Goal: Task Accomplishment & Management: Complete application form

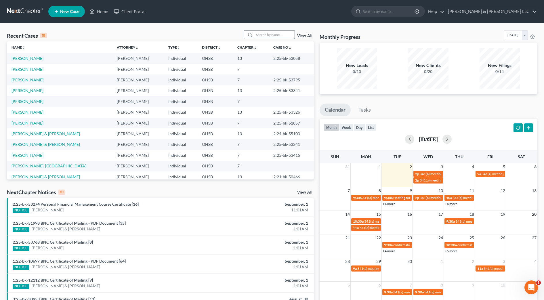
click at [272, 33] on input "search" at bounding box center [274, 34] width 40 height 8
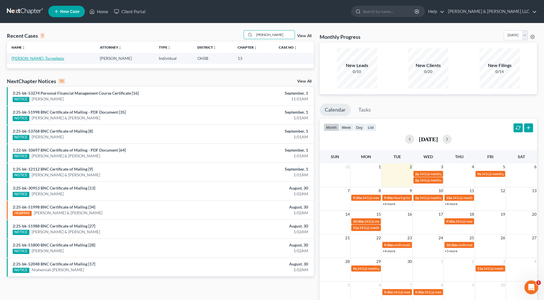
type input "[PERSON_NAME]"
click at [19, 58] on link "[PERSON_NAME], Turneikeio" at bounding box center [38, 58] width 53 height 5
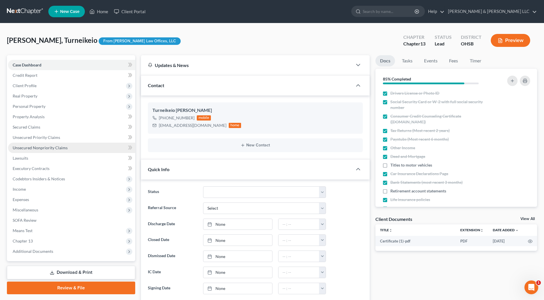
click at [46, 147] on span "Unsecured Nonpriority Claims" at bounding box center [40, 147] width 55 height 5
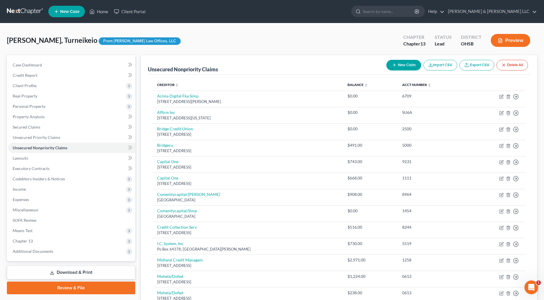
click at [394, 68] on button "New Claim" at bounding box center [403, 65] width 35 height 11
select select "0"
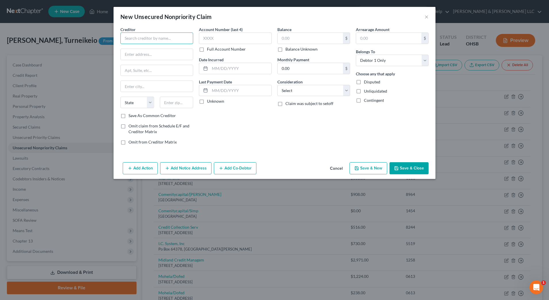
click at [161, 38] on input "text" at bounding box center [157, 39] width 73 height 12
type input "Ortho Alliance"
type input "PO Box 631446"
type input "45263"
type input "[GEOGRAPHIC_DATA]"
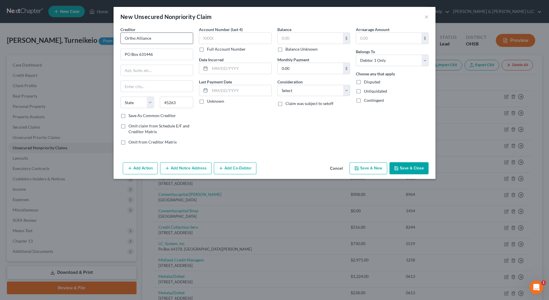
select select "36"
click at [328, 37] on input "text" at bounding box center [310, 38] width 65 height 11
type input "461.29"
click at [326, 87] on select "Select Cable / Satellite Services Collection Agency Credit Card Debt Debt Couns…" at bounding box center [314, 91] width 73 height 12
select select "9"
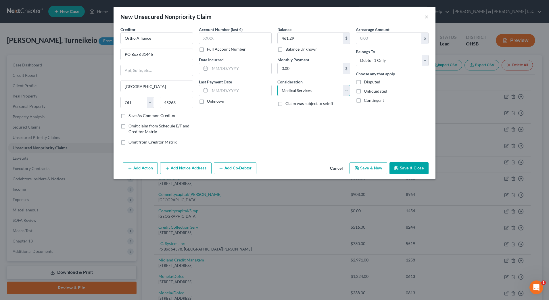
click at [278, 85] on select "Select Cable / Satellite Services Collection Agency Credit Card Debt Debt Couns…" at bounding box center [314, 91] width 73 height 12
click at [144, 114] on label "Save As Common Creditor" at bounding box center [152, 116] width 47 height 6
click at [135, 114] on input "Save As Common Creditor" at bounding box center [133, 115] width 4 height 4
click at [365, 163] on button "Save & New" at bounding box center [369, 168] width 38 height 12
checkbox input "false"
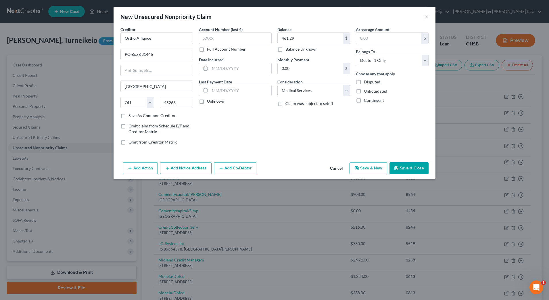
select select "0"
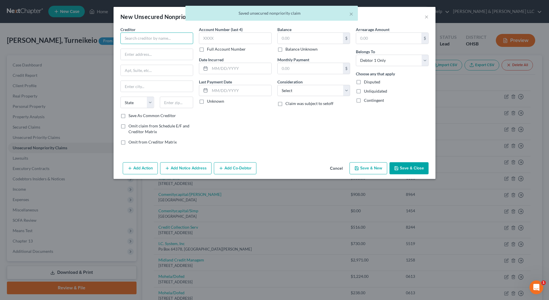
click at [166, 41] on input "text" at bounding box center [157, 39] width 73 height 12
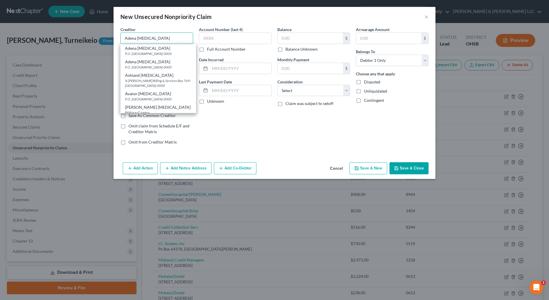
drag, startPoint x: 162, startPoint y: 36, endPoint x: 73, endPoint y: 30, distance: 89.4
click at [73, 30] on div "New Unsecured Nonpriority Claim × Creditor * Adena [MEDICAL_DATA] Adena [MEDICA…" at bounding box center [274, 150] width 549 height 300
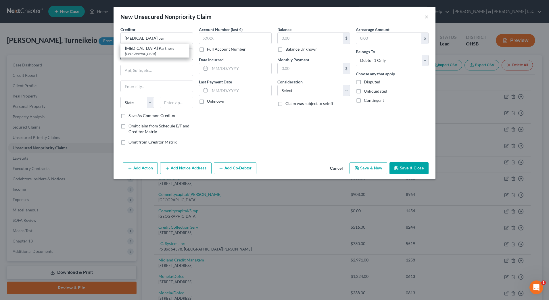
drag, startPoint x: 154, startPoint y: 55, endPoint x: 185, endPoint y: 56, distance: 31.4
click at [154, 55] on div "[GEOGRAPHIC_DATA]" at bounding box center [155, 53] width 60 height 5
type input "[MEDICAL_DATA] Partners"
type input "PO Box 714563"
type input "[GEOGRAPHIC_DATA]"
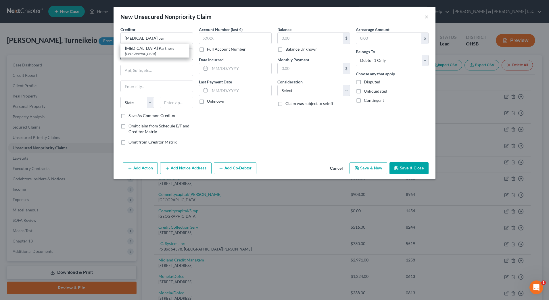
select select "36"
type input "45271"
click at [313, 39] on input "text" at bounding box center [310, 38] width 65 height 11
type input "3,775"
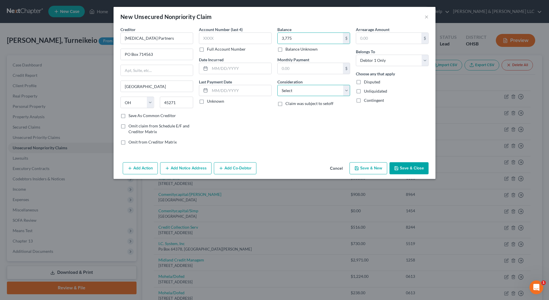
click at [315, 88] on select "Select Cable / Satellite Services Collection Agency Credit Card Debt Debt Couns…" at bounding box center [314, 91] width 73 height 12
select select "9"
click at [278, 85] on select "Select Cable / Satellite Services Collection Agency Credit Card Debt Debt Couns…" at bounding box center [314, 91] width 73 height 12
click at [191, 170] on button "Add Notice Address" at bounding box center [185, 168] width 51 height 12
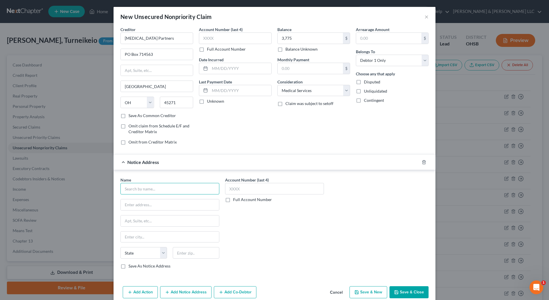
click at [154, 186] on input "text" at bounding box center [170, 189] width 99 height 12
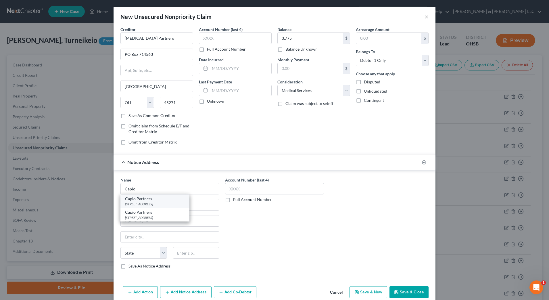
click at [157, 199] on div "Capio Partners" at bounding box center [155, 199] width 60 height 6
type input "Capio Partners"
type input "[STREET_ADDRESS]"
type input "[PERSON_NAME]"
select select "45"
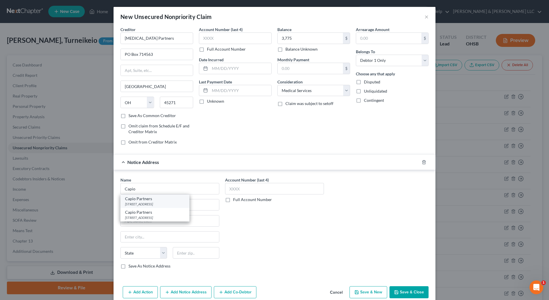
type input "75090-0000"
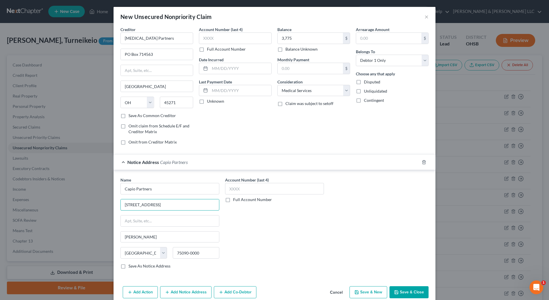
drag, startPoint x: 183, startPoint y: 206, endPoint x: 83, endPoint y: 198, distance: 99.6
click at [80, 200] on div "New Unsecured Nonpriority Claim × Creditor * [MEDICAL_DATA] Partners PO Box 714…" at bounding box center [274, 150] width 549 height 300
type input "PO Box 120225"
type input "75312"
type input "[GEOGRAPHIC_DATA]"
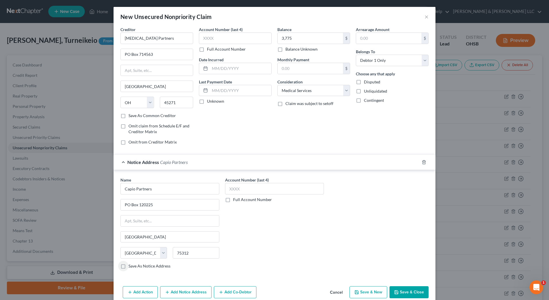
click at [381, 290] on button "Save & New" at bounding box center [369, 292] width 38 height 12
select select "0"
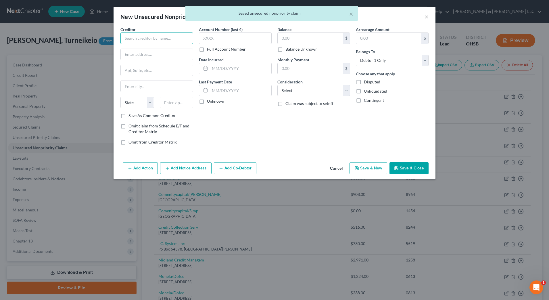
click at [150, 37] on input "text" at bounding box center [157, 39] width 73 height 12
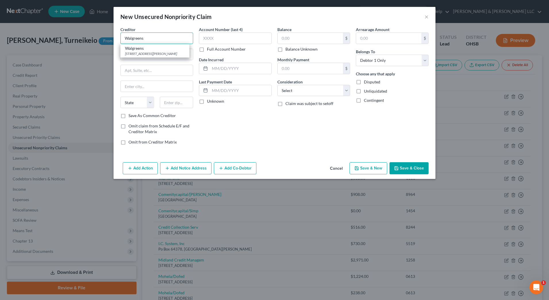
type input "Walgreens"
click at [216, 111] on div "Account Number (last 4) Full Account Number Date Incurred Last Payment Date Unk…" at bounding box center [235, 87] width 79 height 123
click at [155, 55] on input "text" at bounding box center [157, 54] width 72 height 11
type input "PO Box 12914"
type input "25314"
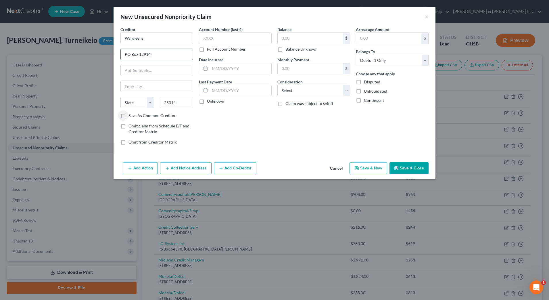
type input "[GEOGRAPHIC_DATA]"
select select "51"
click at [149, 38] on input "Walgreens" at bounding box center [157, 39] width 73 height 12
type input "Walgreens % Portfolio Recovery"
click at [334, 40] on input "text" at bounding box center [310, 38] width 65 height 11
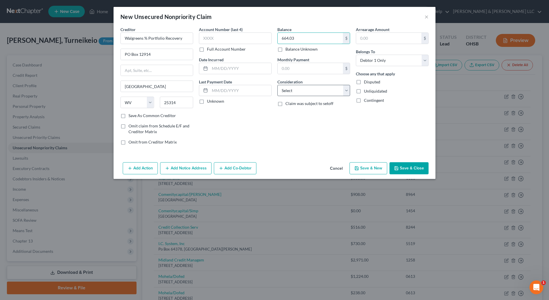
type input "664.03"
drag, startPoint x: 332, startPoint y: 86, endPoint x: 328, endPoint y: 97, distance: 11.5
click at [332, 86] on select "Select Cable / Satellite Services Collection Agency Credit Card Debt Debt Couns…" at bounding box center [314, 91] width 73 height 12
select select "1"
click at [278, 85] on select "Select Cable / Satellite Services Collection Agency Credit Card Debt Debt Couns…" at bounding box center [314, 91] width 73 height 12
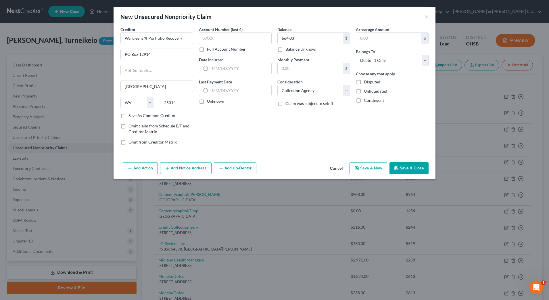
click at [405, 169] on button "Save & Close" at bounding box center [409, 168] width 39 height 12
type input "0.00"
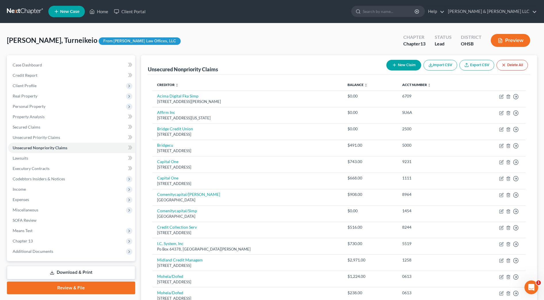
click at [408, 64] on button "New Claim" at bounding box center [403, 65] width 35 height 11
select select "0"
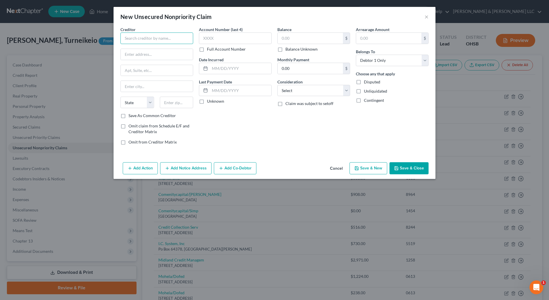
click at [138, 36] on input "text" at bounding box center [157, 39] width 73 height 12
click at [427, 16] on button "×" at bounding box center [427, 16] width 4 height 7
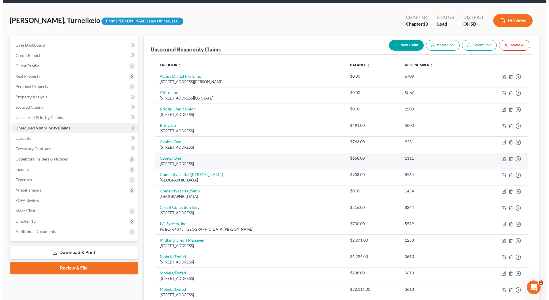
scroll to position [36, 0]
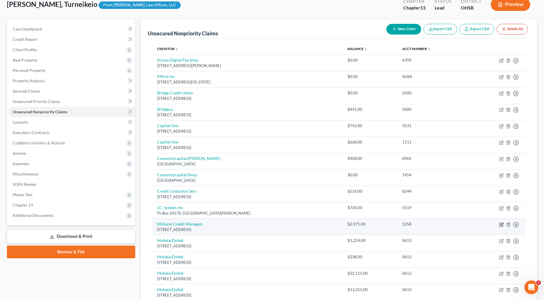
click at [500, 223] on icon "button" at bounding box center [501, 224] width 5 height 5
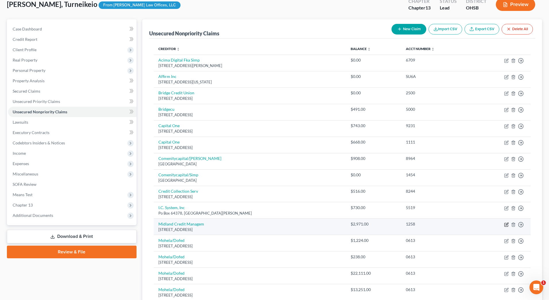
select select "23"
select select "1"
select select "0"
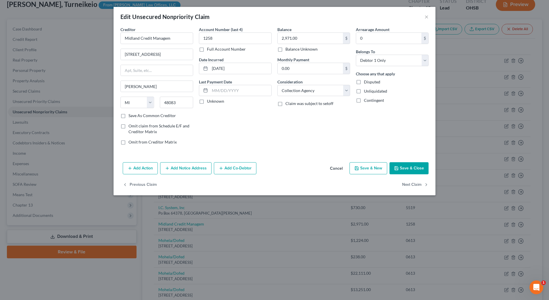
click at [340, 168] on button "Cancel" at bounding box center [337, 169] width 22 height 12
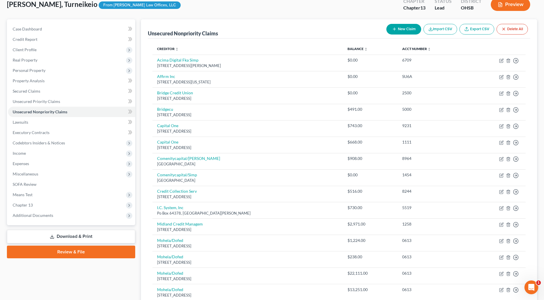
click at [402, 30] on button "New Claim" at bounding box center [403, 29] width 35 height 11
select select "0"
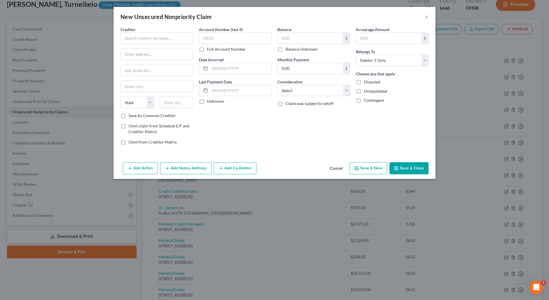
click at [133, 30] on span "Creditor" at bounding box center [128, 29] width 15 height 5
click at [135, 36] on input "text" at bounding box center [157, 39] width 73 height 12
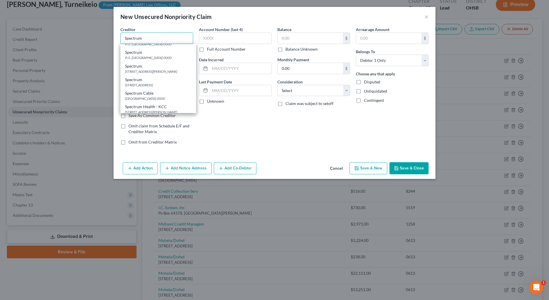
scroll to position [72, 0]
type input "Spectrum"
click at [162, 70] on div "[STREET_ADDRESS]" at bounding box center [158, 68] width 66 height 5
type input "PO Box 2553"
type input "Columbus"
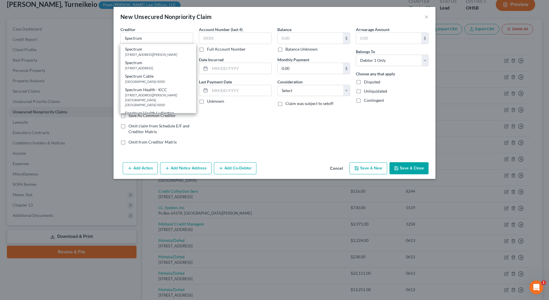
select select "36"
type input "43216-0000"
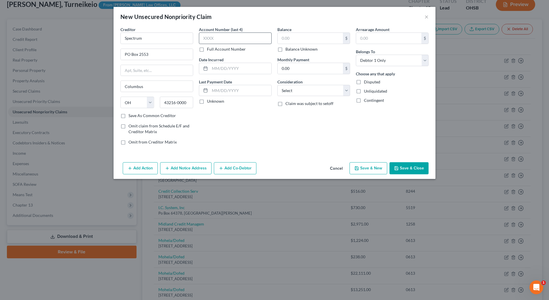
scroll to position [0, 0]
click at [290, 36] on input "text" at bounding box center [310, 38] width 65 height 11
type input "800"
click at [295, 89] on select "Select Cable / Satellite Services Collection Agency Credit Card Debt Debt Couns…" at bounding box center [314, 91] width 73 height 12
select select "20"
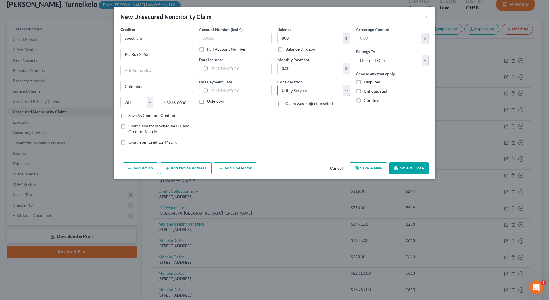
click at [278, 85] on select "Select Cable / Satellite Services Collection Agency Credit Card Debt Debt Couns…" at bounding box center [314, 91] width 73 height 12
click at [374, 170] on button "Save & New" at bounding box center [369, 168] width 38 height 12
select select "0"
type input "800.00"
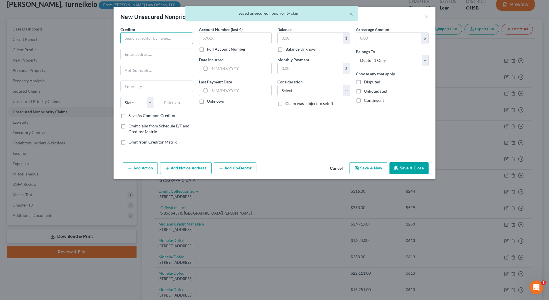
click at [133, 39] on input "text" at bounding box center [157, 39] width 73 height 12
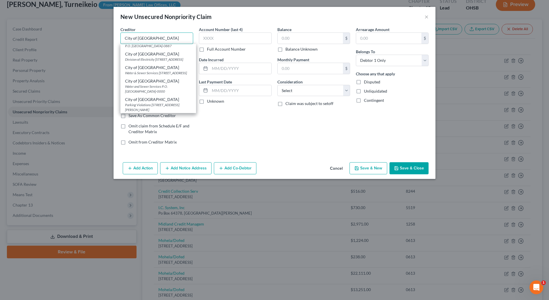
scroll to position [108, 0]
type input "City of [GEOGRAPHIC_DATA]"
click at [171, 39] on div "Water & Sewer Services [STREET_ADDRESS]" at bounding box center [158, 37] width 66 height 5
type input "Water & Sewer Services"
type input "[STREET_ADDRESS]"
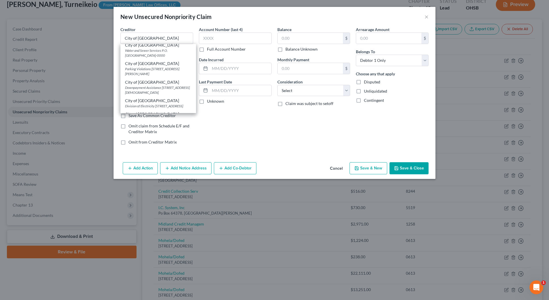
type input "Columbus"
select select "36"
type input "43215-0000"
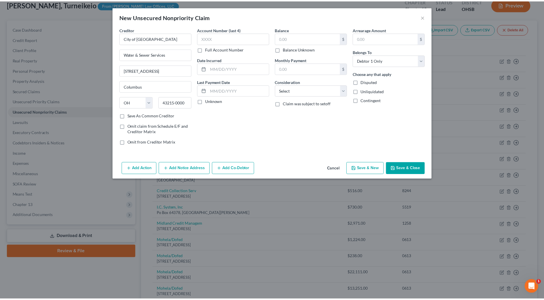
scroll to position [0, 0]
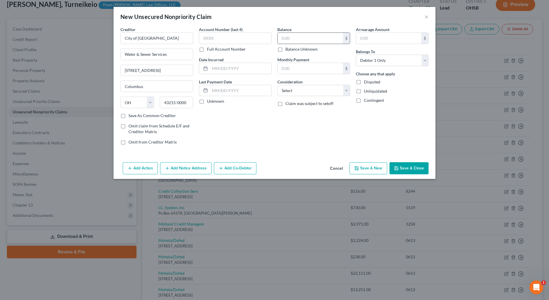
click at [304, 40] on input "text" at bounding box center [310, 38] width 65 height 11
type input "1,198.18"
click at [318, 87] on select "Select Cable / Satellite Services Collection Agency Credit Card Debt Debt Couns…" at bounding box center [314, 91] width 73 height 12
select select "20"
click at [278, 85] on select "Select Cable / Satellite Services Collection Agency Credit Card Debt Debt Couns…" at bounding box center [314, 91] width 73 height 12
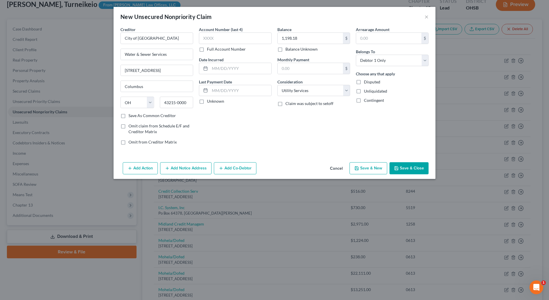
click at [366, 169] on button "Save & New" at bounding box center [369, 168] width 38 height 12
type input "0.00"
select select "0"
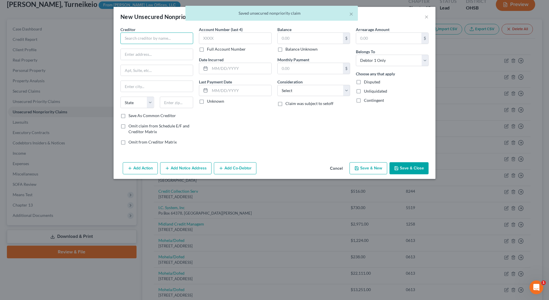
click at [169, 37] on input "text" at bounding box center [157, 39] width 73 height 12
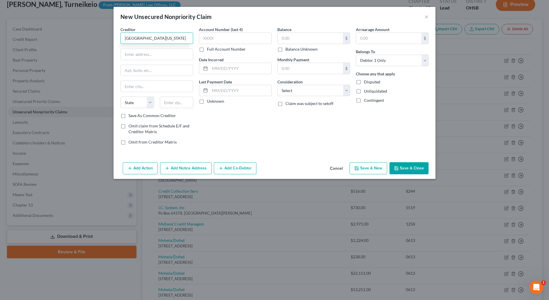
type input "[GEOGRAPHIC_DATA][US_STATE]"
paste input "[STREET_ADDRESS],"
type input "[STREET_ADDRESS],"
click at [172, 104] on input "text" at bounding box center [177, 103] width 34 height 12
type input "90089"
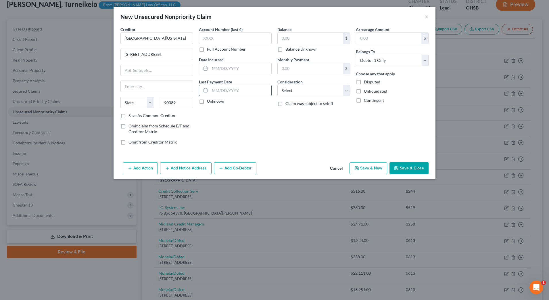
type input "[GEOGRAPHIC_DATA]"
select select "4"
click at [290, 35] on input "text" at bounding box center [310, 38] width 65 height 11
type input "23,000"
click at [314, 88] on select "Select Cable / Satellite Services Collection Agency Credit Card Debt Debt Couns…" at bounding box center [314, 91] width 73 height 12
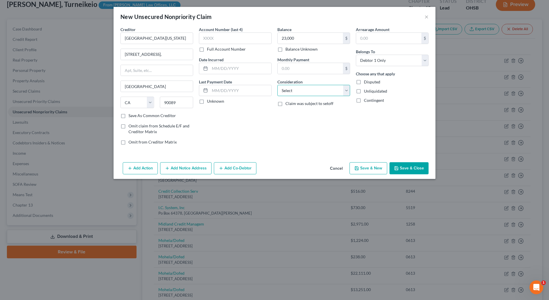
select select "10"
click at [278, 85] on select "Select Cable / Satellite Services Collection Agency Credit Card Debt Debt Couns…" at bounding box center [314, 91] width 73 height 12
click at [366, 163] on button "Save & New" at bounding box center [369, 168] width 38 height 12
select select "0"
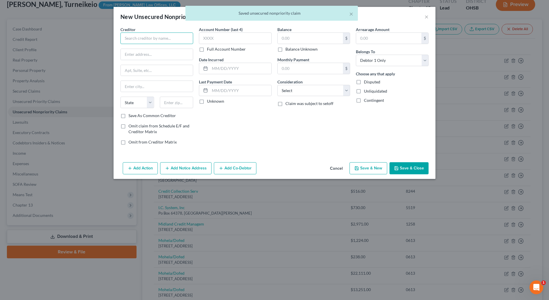
click at [154, 41] on input "text" at bounding box center [157, 39] width 73 height 12
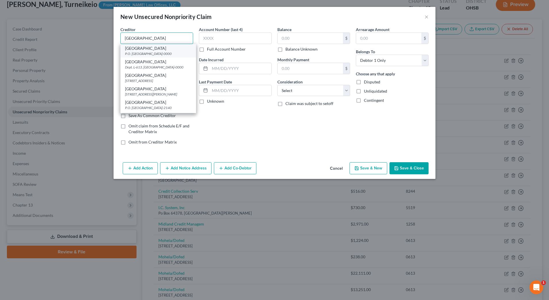
type input "[GEOGRAPHIC_DATA]"
click at [156, 49] on div "[GEOGRAPHIC_DATA]" at bounding box center [158, 48] width 66 height 6
type input "P.O. Box 183221"
type input "Columbus"
select select "36"
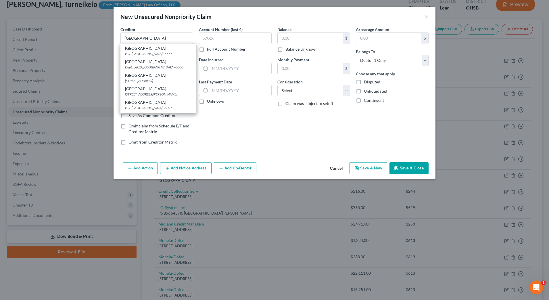
type input "43218-0000"
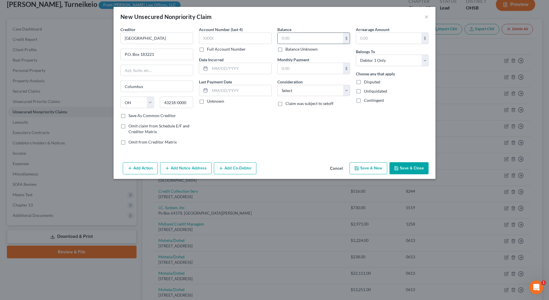
click at [311, 41] on input "text" at bounding box center [310, 38] width 65 height 11
type input "505.99"
click at [314, 91] on select "Select Cable / Satellite Services Collection Agency Credit Card Debt Debt Couns…" at bounding box center [314, 91] width 73 height 12
select select "9"
click at [278, 85] on select "Select Cable / Satellite Services Collection Agency Credit Card Debt Debt Couns…" at bounding box center [314, 91] width 73 height 12
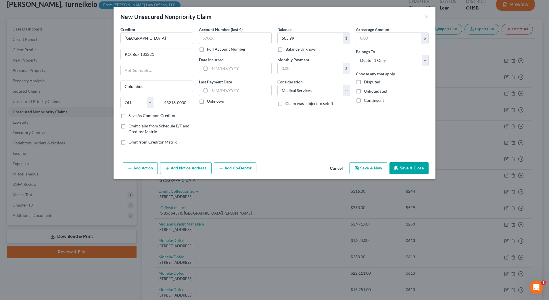
click at [362, 165] on button "Save & New" at bounding box center [369, 168] width 38 height 12
select select "0"
type input "0.00"
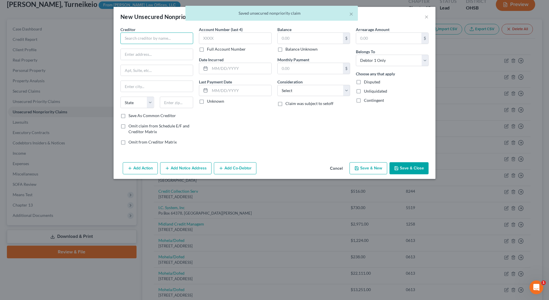
click at [160, 42] on input "text" at bounding box center [157, 39] width 73 height 12
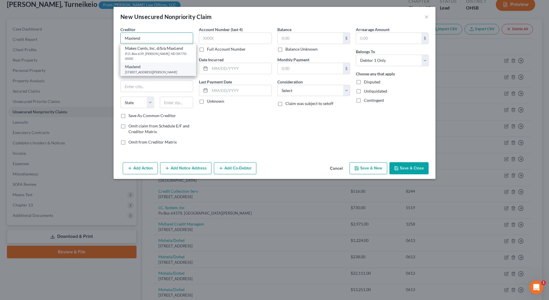
type input "Maxlend"
click at [164, 64] on div "Maxlend" at bounding box center [158, 67] width 66 height 6
type input "PO Box 639"
type input "[PERSON_NAME]"
select select "29"
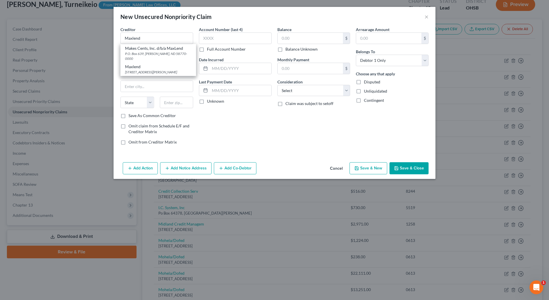
type input "58770-0000"
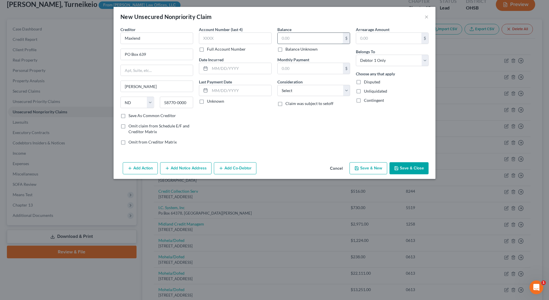
click at [297, 39] on input "text" at bounding box center [310, 38] width 65 height 11
type input "1,677"
click at [303, 91] on select "Select Cable / Satellite Services Collection Agency Credit Card Debt Debt Couns…" at bounding box center [314, 91] width 73 height 12
select select "10"
click at [278, 85] on select "Select Cable / Satellite Services Collection Agency Credit Card Debt Debt Couns…" at bounding box center [314, 91] width 73 height 12
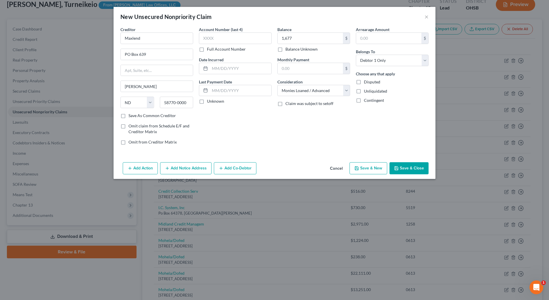
click at [377, 170] on button "Save & New" at bounding box center [369, 168] width 38 height 12
select select "0"
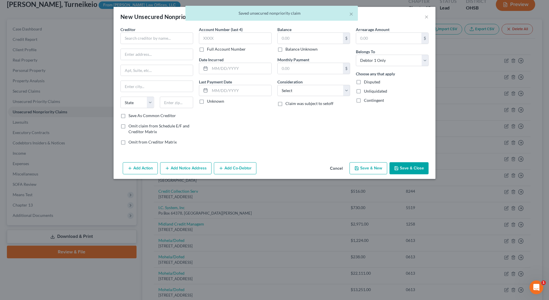
type input "1,677.00"
type input "0.00"
click at [164, 40] on input "text" at bounding box center [157, 39] width 73 height 12
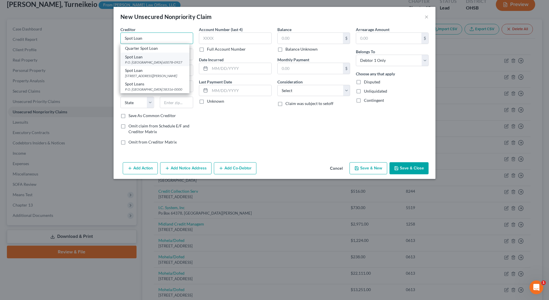
type input "Spot Loan"
click at [164, 56] on div "Spot Loan" at bounding box center [155, 57] width 60 height 6
type input "P.O. Box 927"
type input "Palatine"
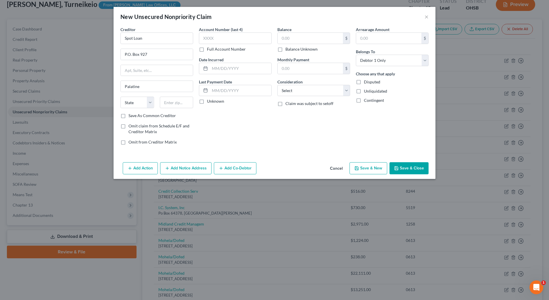
select select "14"
type input "60078-0927"
click at [303, 36] on input "text" at bounding box center [310, 38] width 65 height 11
type input "1,833"
click at [328, 93] on select "Select Cable / Satellite Services Collection Agency Credit Card Debt Debt Couns…" at bounding box center [314, 91] width 73 height 12
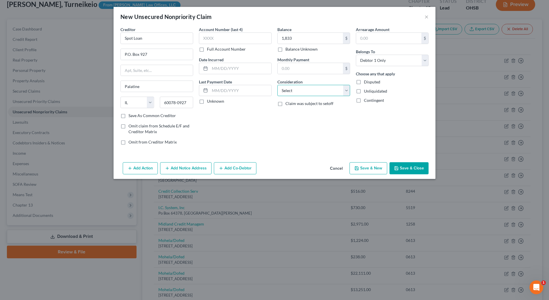
select select "10"
click at [278, 85] on select "Select Cable / Satellite Services Collection Agency Credit Card Debt Debt Couns…" at bounding box center [314, 91] width 73 height 12
click at [374, 173] on button "Save & New" at bounding box center [369, 168] width 38 height 12
select select "0"
type input "1,833.00"
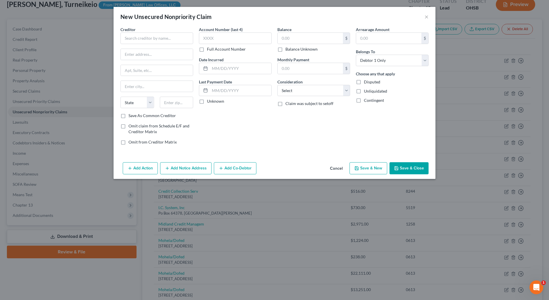
type input "0.00"
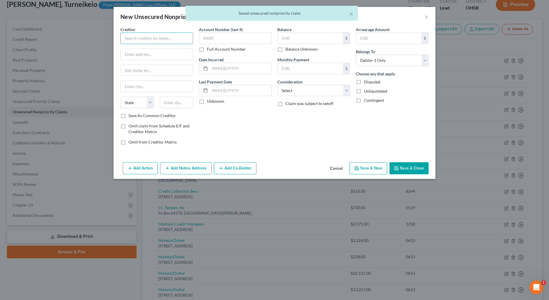
click at [157, 38] on input "text" at bounding box center [157, 39] width 73 height 12
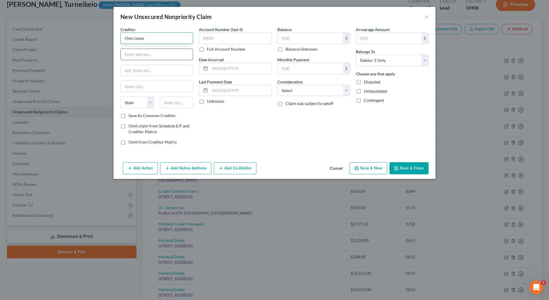
type input "Own Lease"
click at [143, 53] on input "text" at bounding box center [157, 54] width 72 height 11
type input "[STREET_ADDRESS][US_STATE]"
type input "19806"
type input "Wilmington"
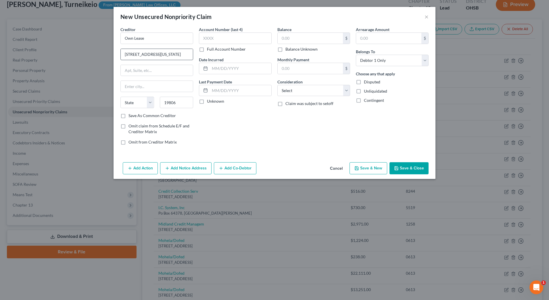
select select "7"
click at [291, 37] on input "text" at bounding box center [310, 38] width 65 height 11
type input "639.64"
click at [308, 89] on select "Select Cable / Satellite Services Collection Agency Credit Card Debt Debt Couns…" at bounding box center [314, 91] width 73 height 12
select select "4"
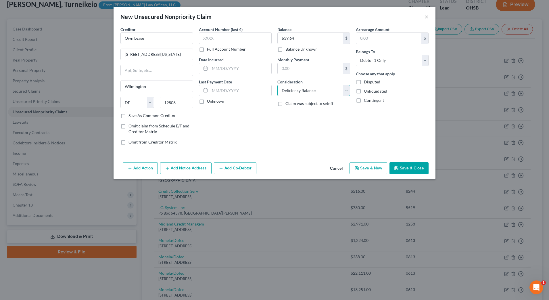
click at [278, 85] on select "Select Cable / Satellite Services Collection Agency Credit Card Debt Debt Couns…" at bounding box center [314, 91] width 73 height 12
click at [395, 163] on button "Save & Close" at bounding box center [409, 168] width 39 height 12
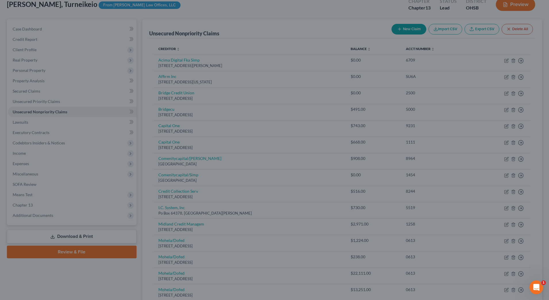
type input "0.00"
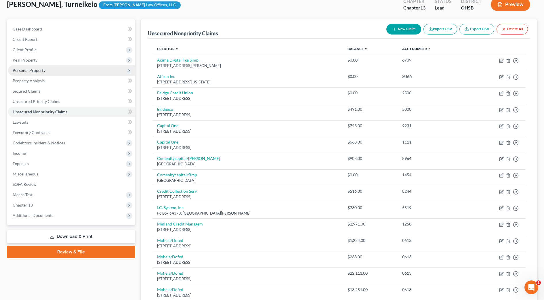
click at [53, 73] on span "Personal Property" at bounding box center [71, 70] width 127 height 10
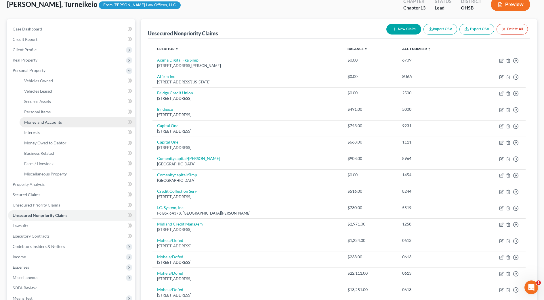
click at [57, 123] on span "Money and Accounts" at bounding box center [43, 122] width 38 height 5
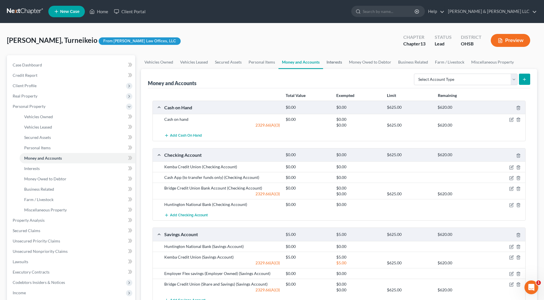
click at [335, 62] on link "Interests" at bounding box center [334, 62] width 22 height 14
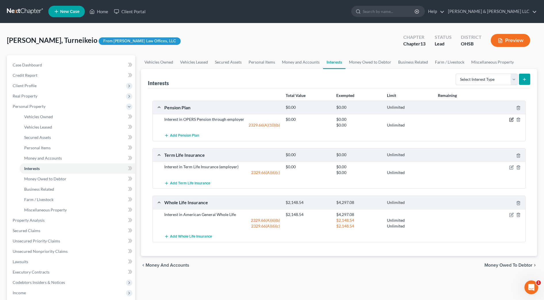
click at [509, 119] on icon "button" at bounding box center [511, 119] width 5 height 5
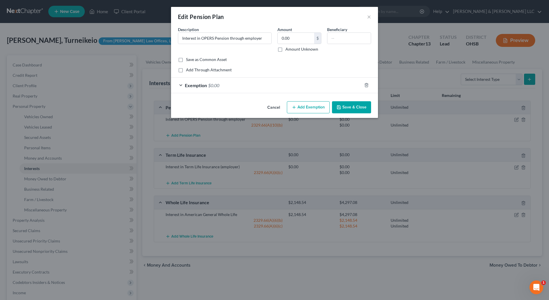
click at [293, 31] on div "Amount 0.00 $ Amount Unknown" at bounding box center [300, 39] width 50 height 26
drag, startPoint x: 268, startPoint y: 38, endPoint x: 248, endPoint y: 37, distance: 19.6
click at [248, 37] on input "Interest in OPERS Pension through employer268581.60" at bounding box center [224, 38] width 93 height 11
type input "Interest in OPERS Pension through employer"
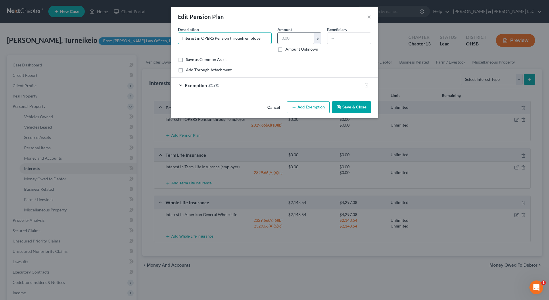
scroll to position [0, 0]
click at [292, 41] on input "text" at bounding box center [296, 38] width 37 height 11
paste input "268581.60"
type input "268581.60"
click at [258, 91] on div "Exemption $0.00" at bounding box center [266, 85] width 191 height 15
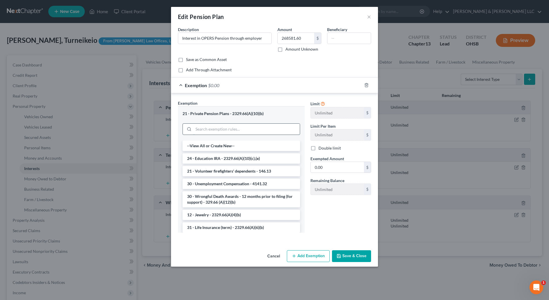
click at [253, 126] on input "search" at bounding box center [247, 129] width 106 height 11
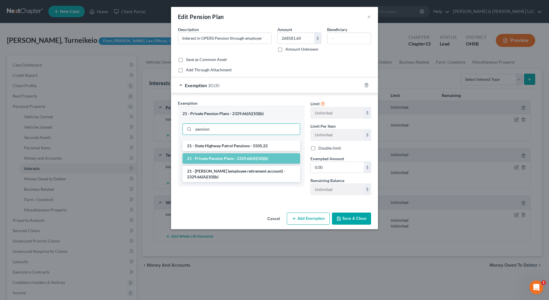
type input "pension"
click at [255, 159] on li "21 - Private Pension Plans - 2329.66(A)(10)(b)" at bounding box center [242, 158] width 118 height 10
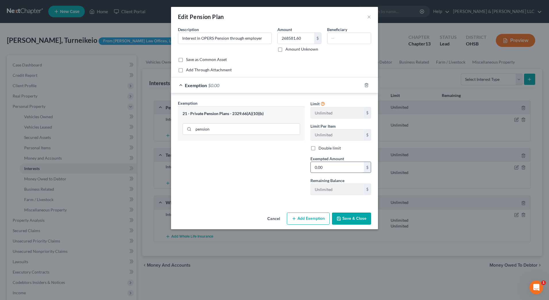
click at [324, 166] on input "0.00" at bounding box center [337, 167] width 53 height 11
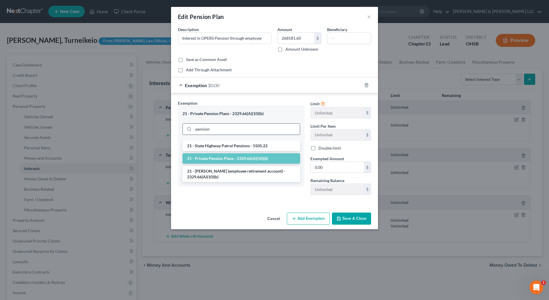
click at [232, 129] on input "pension" at bounding box center [247, 129] width 106 height 11
click at [333, 167] on input "0.00" at bounding box center [337, 167] width 53 height 11
type input "268,581.60"
click at [300, 220] on button "Add Exemption" at bounding box center [308, 219] width 43 height 12
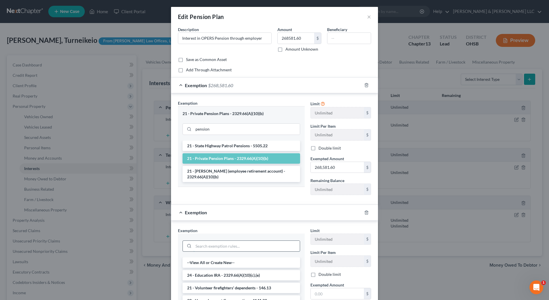
click at [231, 245] on input "search" at bounding box center [247, 246] width 106 height 11
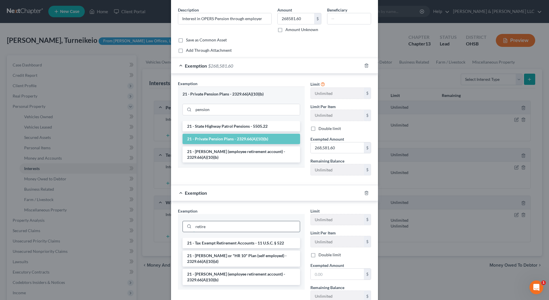
scroll to position [36, 0]
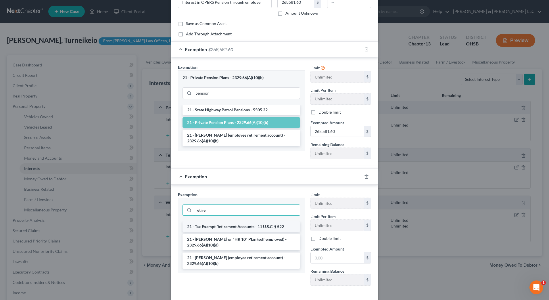
type input "retire"
click at [229, 226] on li "21 - Tax Exempt Retirement Accounts - 11 U.S.C. § 522" at bounding box center [242, 226] width 118 height 10
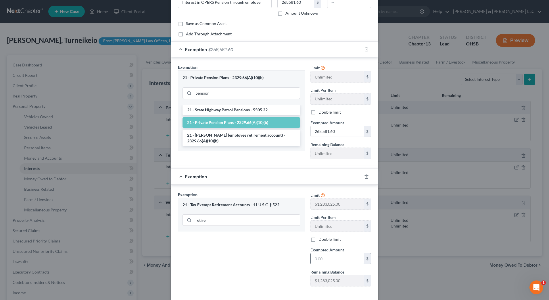
click at [350, 255] on input "text" at bounding box center [337, 258] width 53 height 11
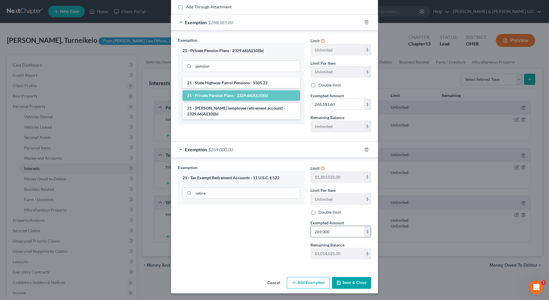
scroll to position [63, 0]
type input "269,000"
click at [356, 283] on button "Save & Close" at bounding box center [351, 283] width 39 height 12
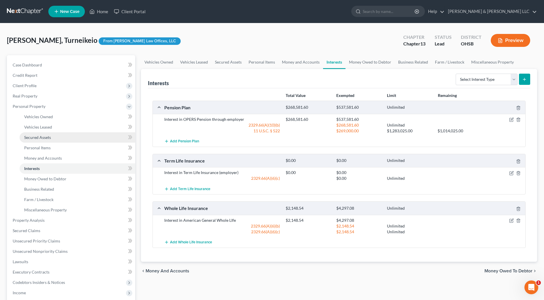
click at [53, 138] on link "Secured Assets" at bounding box center [78, 137] width 116 height 10
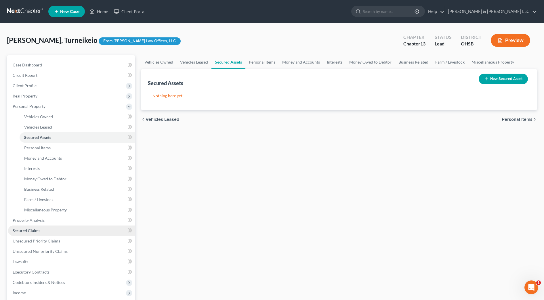
click at [38, 230] on span "Secured Claims" at bounding box center [27, 230] width 28 height 5
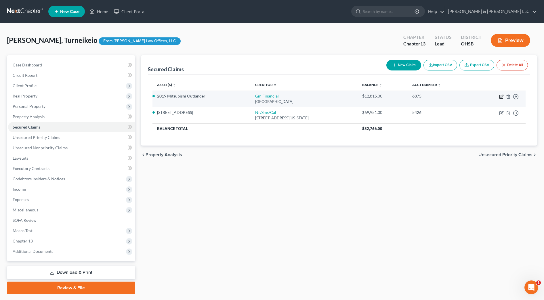
click at [501, 97] on icon "button" at bounding box center [501, 96] width 3 height 3
select select "45"
select select "0"
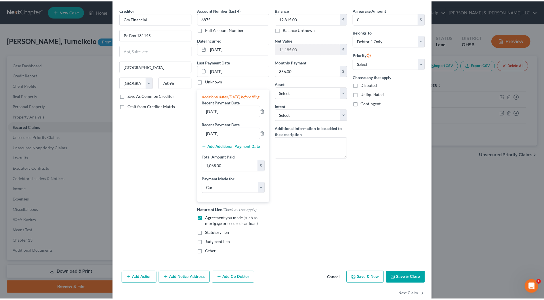
scroll to position [38, 0]
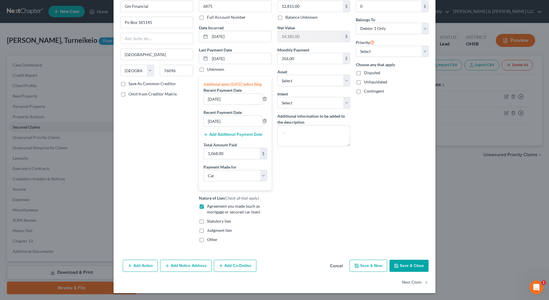
click at [401, 269] on button "Save & Close" at bounding box center [409, 266] width 39 height 12
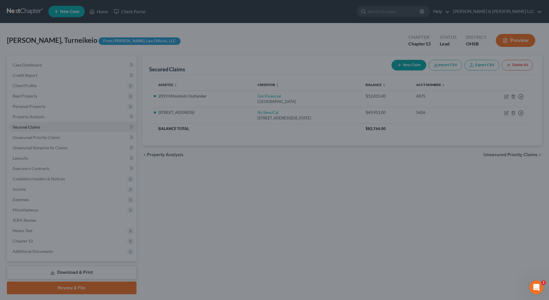
select select "4"
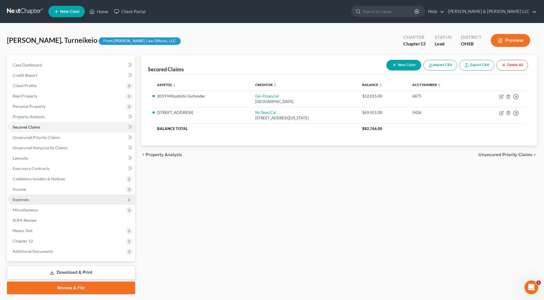
click at [47, 198] on span "Expenses" at bounding box center [71, 199] width 127 height 10
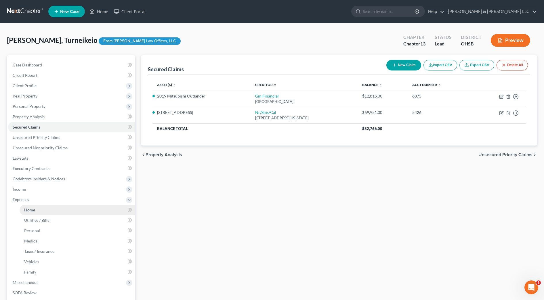
click at [49, 209] on link "Home" at bounding box center [78, 210] width 116 height 10
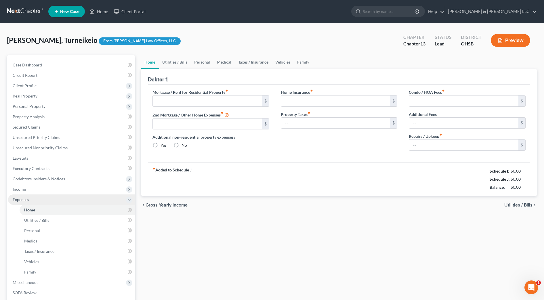
type input "0.00"
radio input "true"
type input "0.00"
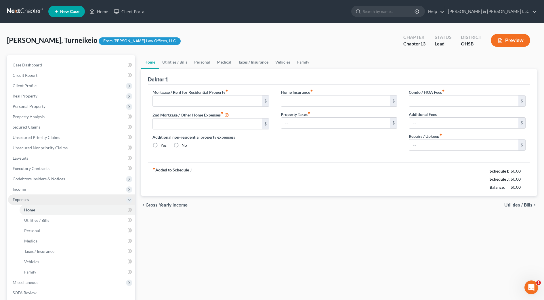
type input "0.00"
type input "100.00"
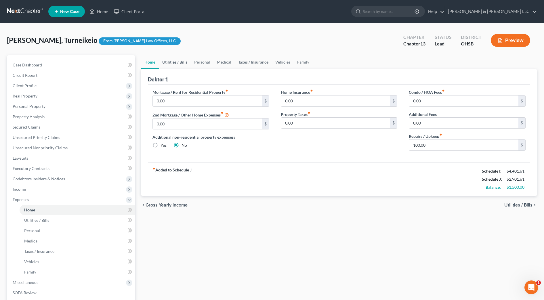
click at [162, 63] on link "Utilities / Bills" at bounding box center [175, 62] width 32 height 14
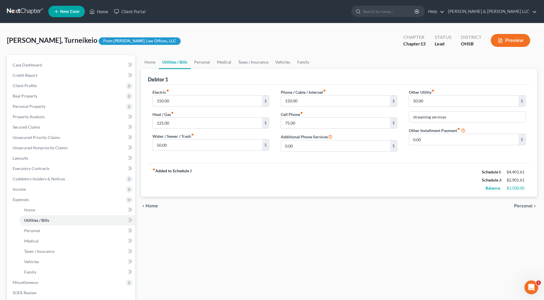
scroll to position [72, 0]
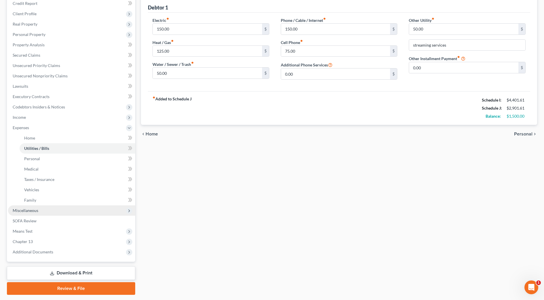
click at [65, 212] on span "Miscellaneous" at bounding box center [71, 210] width 127 height 10
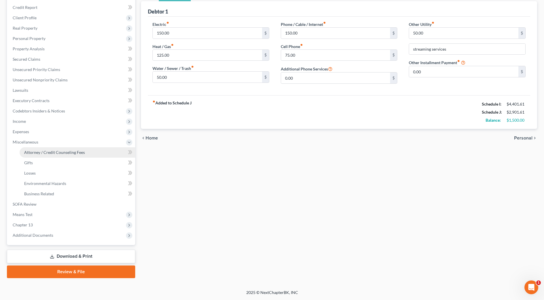
click at [65, 153] on span "Attorney / Credit Counseling Fees" at bounding box center [54, 152] width 61 height 5
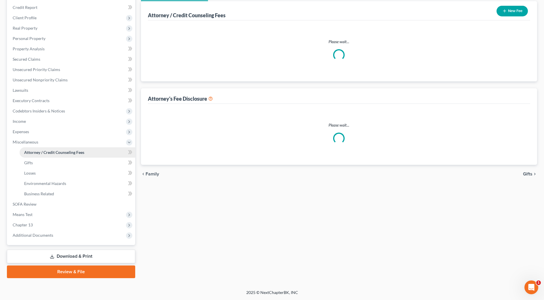
scroll to position [3, 0]
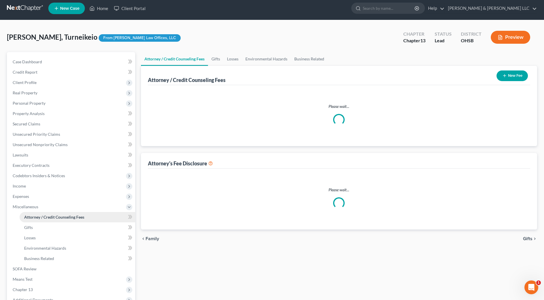
select select "1"
select select "0"
select select "1"
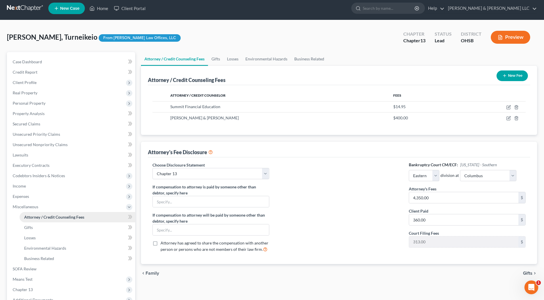
scroll to position [0, 0]
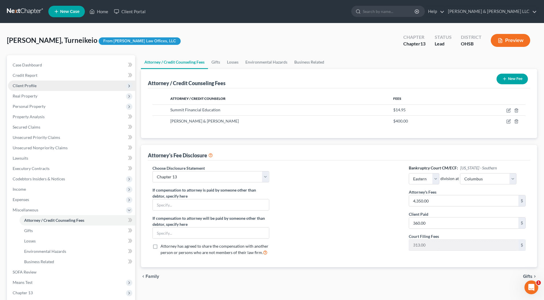
click at [31, 86] on span "Client Profile" at bounding box center [25, 85] width 24 height 5
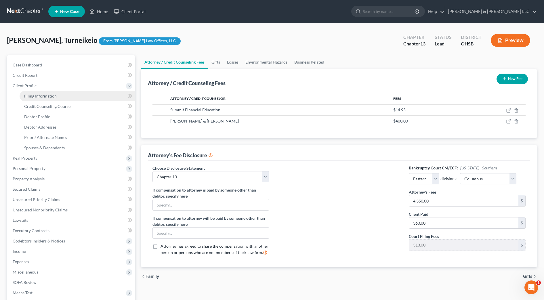
click at [33, 95] on span "Filing Information" at bounding box center [40, 95] width 33 height 5
select select "1"
select select "0"
select select "3"
select select "36"
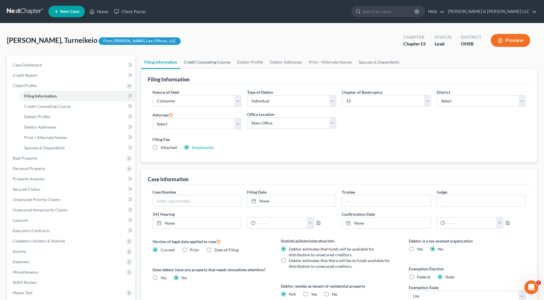
click at [220, 64] on link "Credit Counseling Course" at bounding box center [206, 62] width 53 height 14
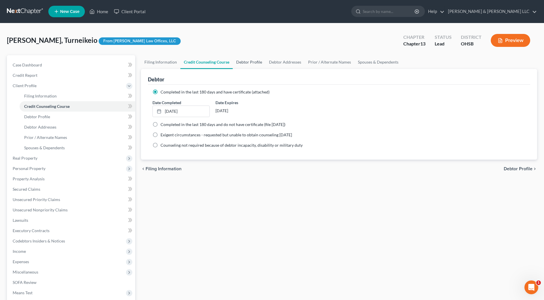
click at [253, 62] on link "Debtor Profile" at bounding box center [249, 62] width 33 height 14
select select "0"
select select "2"
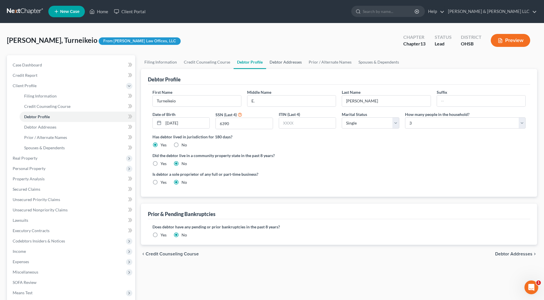
click at [272, 59] on link "Debtor Addresses" at bounding box center [285, 62] width 39 height 14
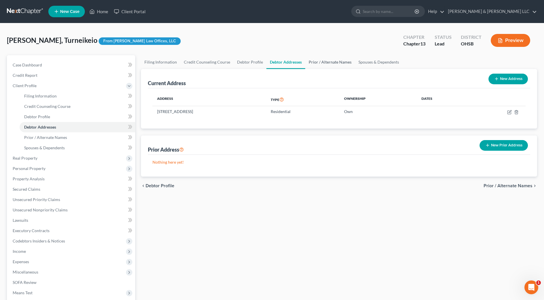
click at [314, 59] on link "Prior / Alternate Names" at bounding box center [330, 62] width 50 height 14
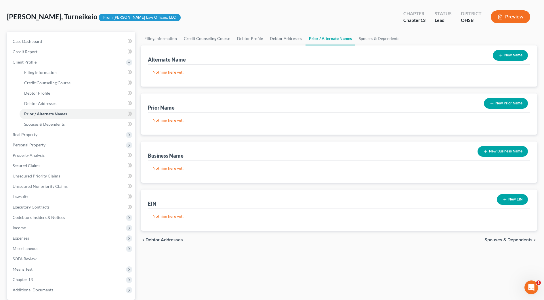
scroll to position [78, 0]
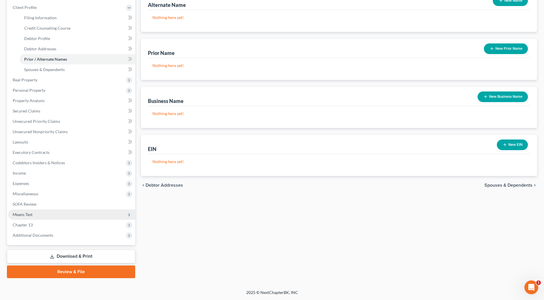
click at [35, 212] on span "Means Test" at bounding box center [71, 214] width 127 height 10
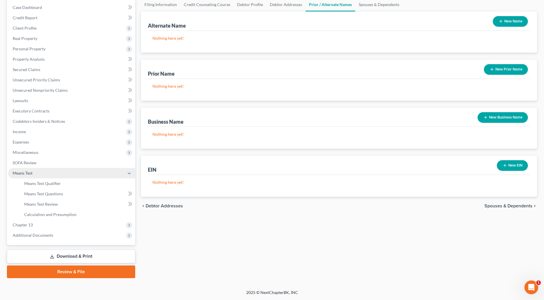
scroll to position [58, 0]
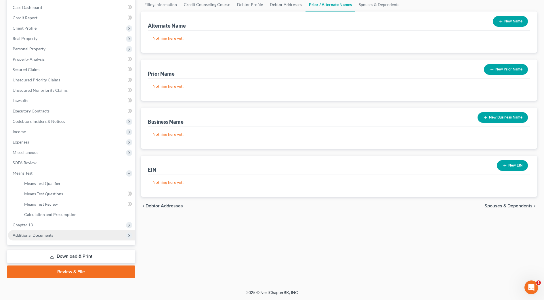
click at [39, 233] on span "Additional Documents" at bounding box center [33, 235] width 41 height 5
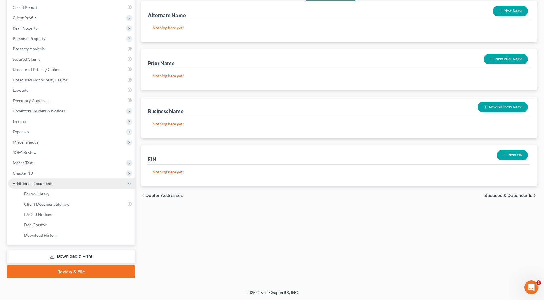
scroll to position [68, 0]
click at [61, 205] on span "Client Document Storage" at bounding box center [46, 204] width 45 height 5
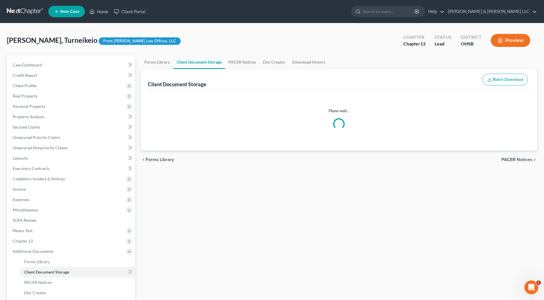
select select "7"
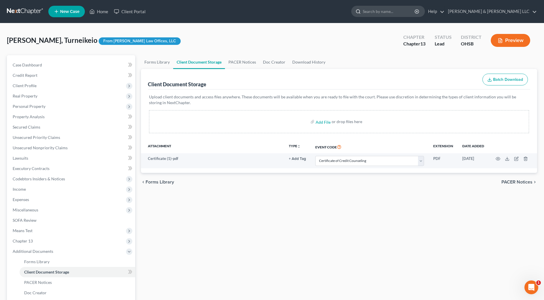
click at [415, 9] on input "search" at bounding box center [389, 11] width 53 height 11
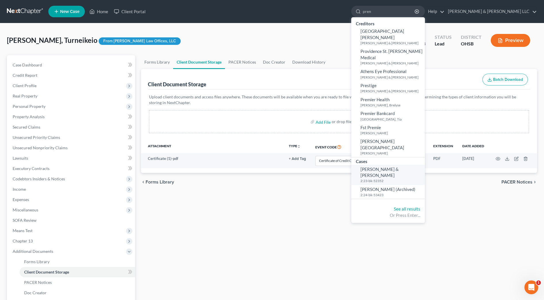
type input "pren"
click at [399, 167] on span "[PERSON_NAME] & [PERSON_NAME]" at bounding box center [379, 172] width 38 height 11
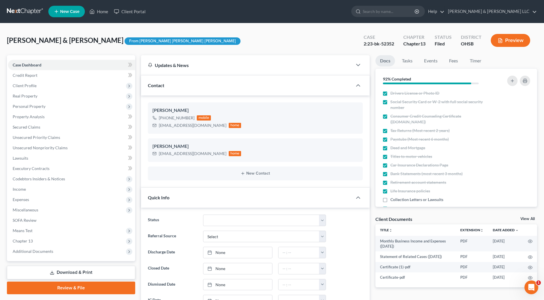
scroll to position [137, 0]
click at [46, 201] on span "Expenses" at bounding box center [71, 199] width 127 height 10
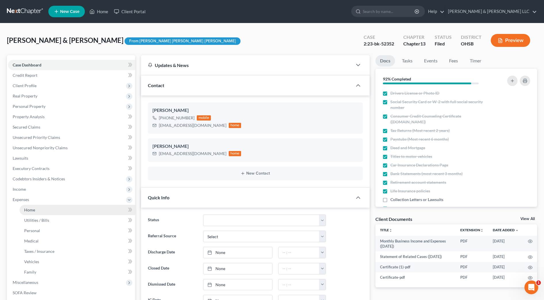
click at [47, 209] on link "Home" at bounding box center [78, 210] width 116 height 10
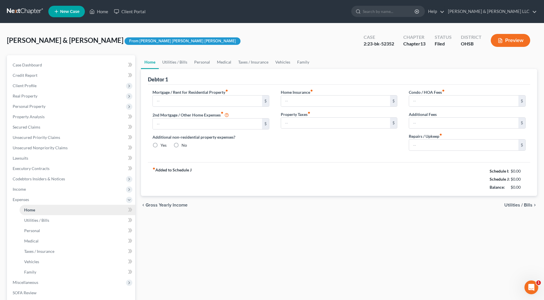
type input "2,145.00"
type input "0.00"
radio input "true"
type input "0.00"
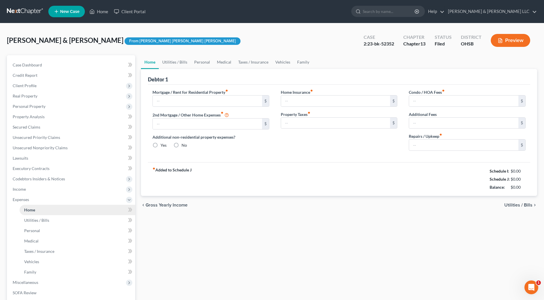
type input "0.00"
type input "100.00"
click at [97, 11] on link "Home" at bounding box center [99, 11] width 24 height 10
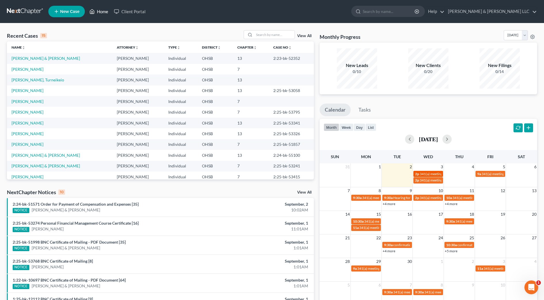
click at [428, 171] on link "2p 341(a) meeting for [PERSON_NAME]" at bounding box center [428, 174] width 30 height 6
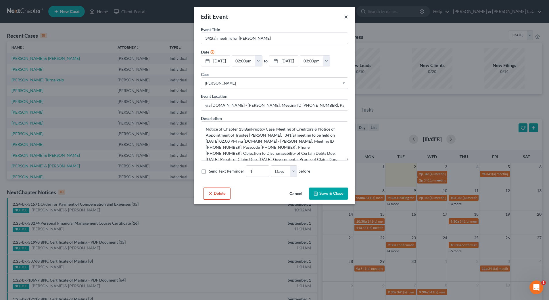
click at [346, 15] on button "×" at bounding box center [346, 16] width 4 height 7
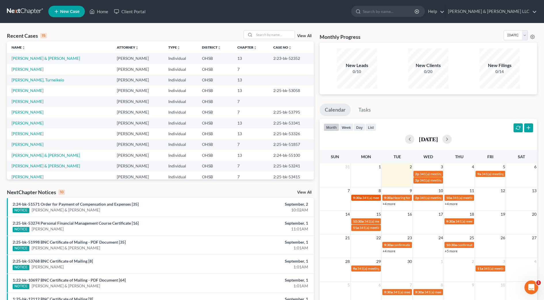
click at [369, 198] on span "341(a) meeting for [PERSON_NAME]" at bounding box center [390, 198] width 56 height 4
select select "Days"
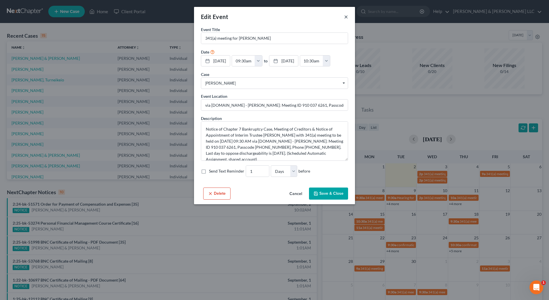
click at [346, 15] on button "×" at bounding box center [346, 16] width 4 height 7
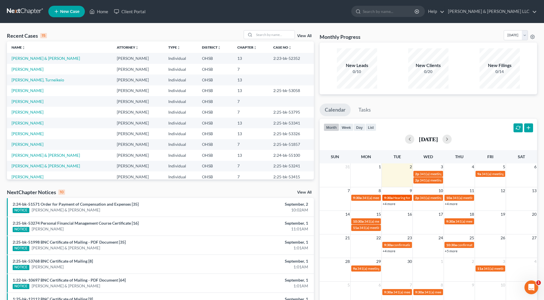
click at [391, 196] on span "9:30a" at bounding box center [388, 198] width 9 height 4
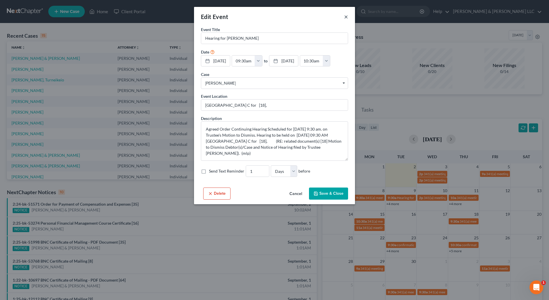
click at [348, 16] on button "×" at bounding box center [346, 16] width 4 height 7
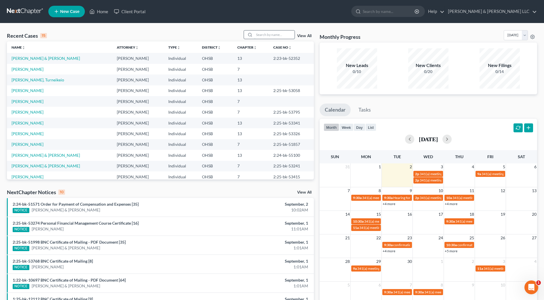
click at [278, 33] on input "search" at bounding box center [274, 34] width 40 height 8
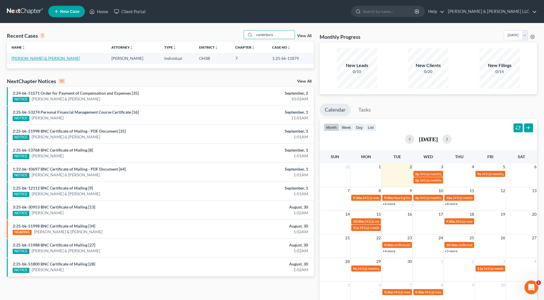
type input "canterbury"
click at [39, 58] on link "[PERSON_NAME] & [PERSON_NAME]" at bounding box center [46, 58] width 68 height 5
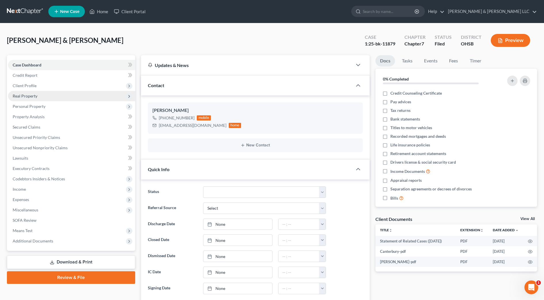
click at [39, 98] on span "Real Property" at bounding box center [71, 96] width 127 height 10
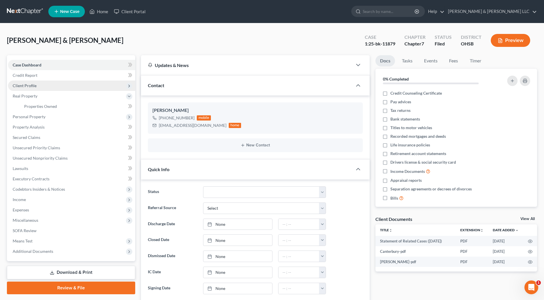
click at [33, 84] on span "Client Profile" at bounding box center [25, 85] width 24 height 5
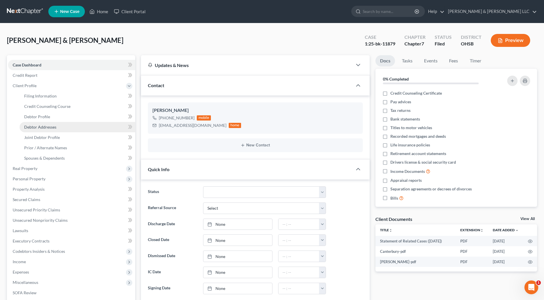
click at [39, 126] on span "Debtor Addresses" at bounding box center [40, 127] width 32 height 5
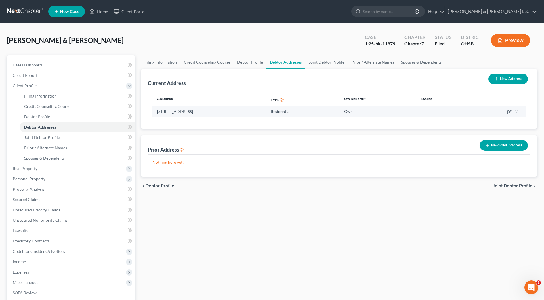
drag, startPoint x: 238, startPoint y: 110, endPoint x: 156, endPoint y: 111, distance: 82.0
click at [156, 111] on td "[STREET_ADDRESS]" at bounding box center [209, 111] width 114 height 11
drag, startPoint x: 156, startPoint y: 111, endPoint x: 163, endPoint y: 111, distance: 6.3
copy td "[STREET_ADDRESS]"
